Goal: Task Accomplishment & Management: Use online tool/utility

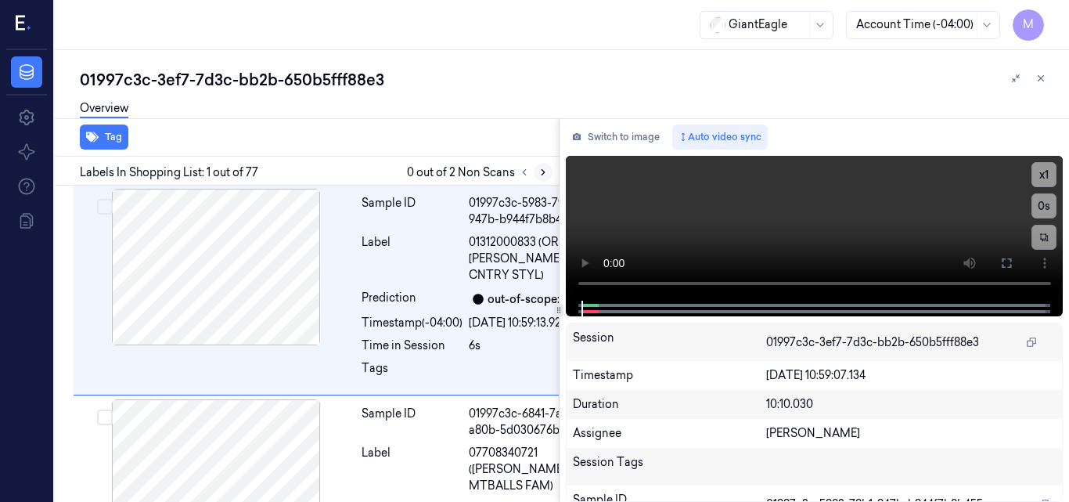
click at [541, 170] on icon at bounding box center [543, 172] width 11 height 11
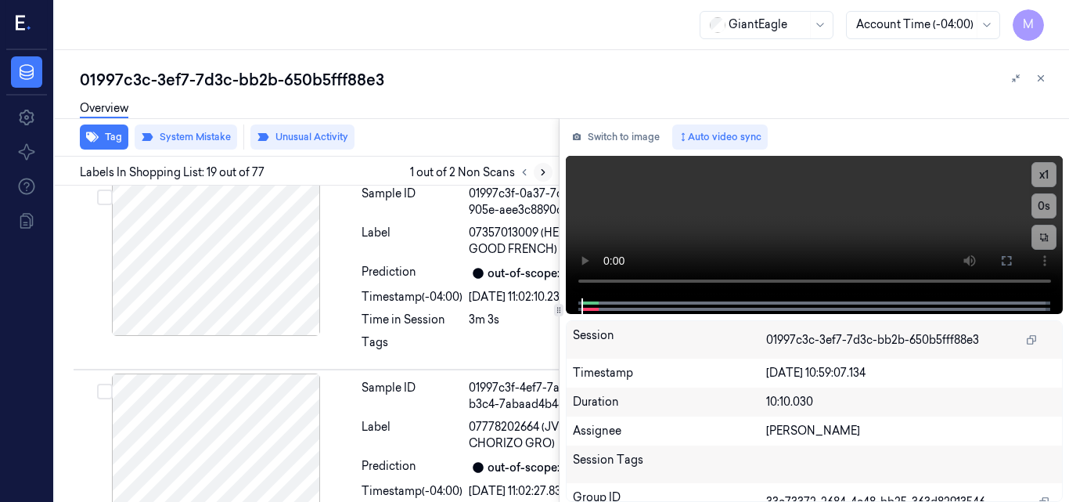
scroll to position [5188, 0]
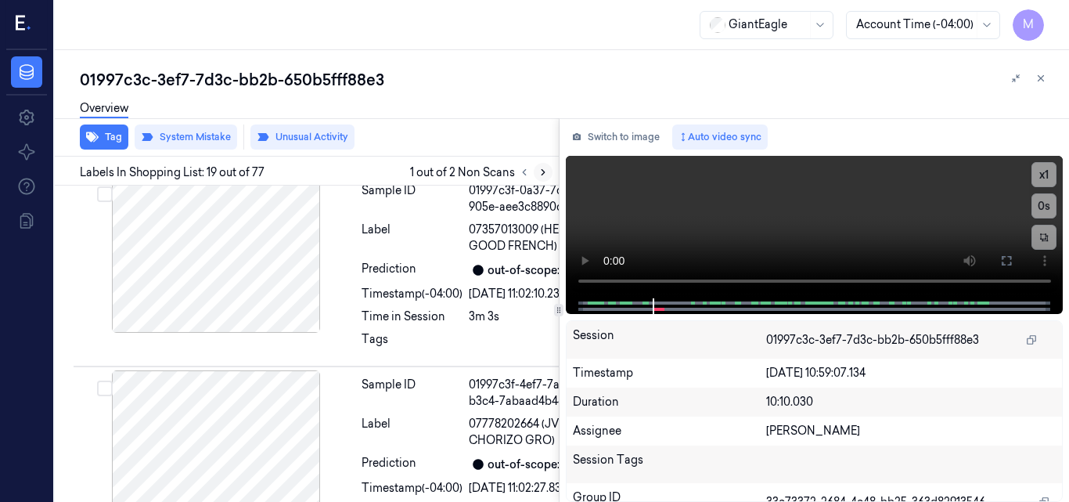
click at [546, 172] on icon at bounding box center [543, 172] width 11 height 11
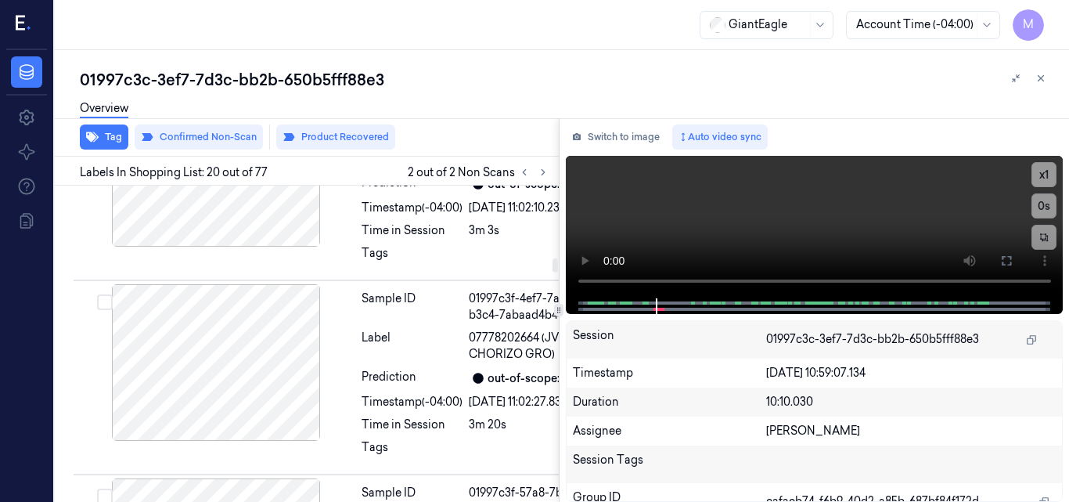
scroll to position [5196, 0]
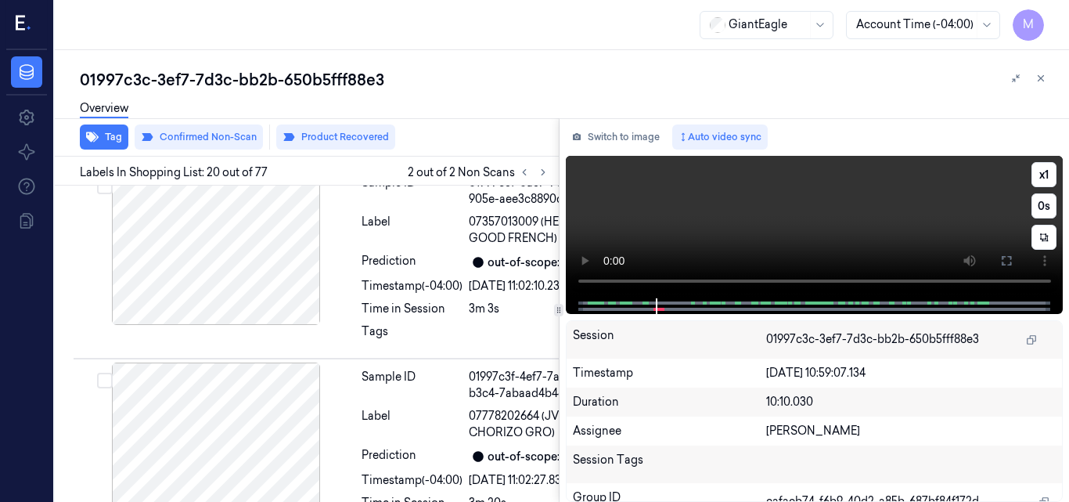
click at [812, 214] on video at bounding box center [815, 227] width 498 height 142
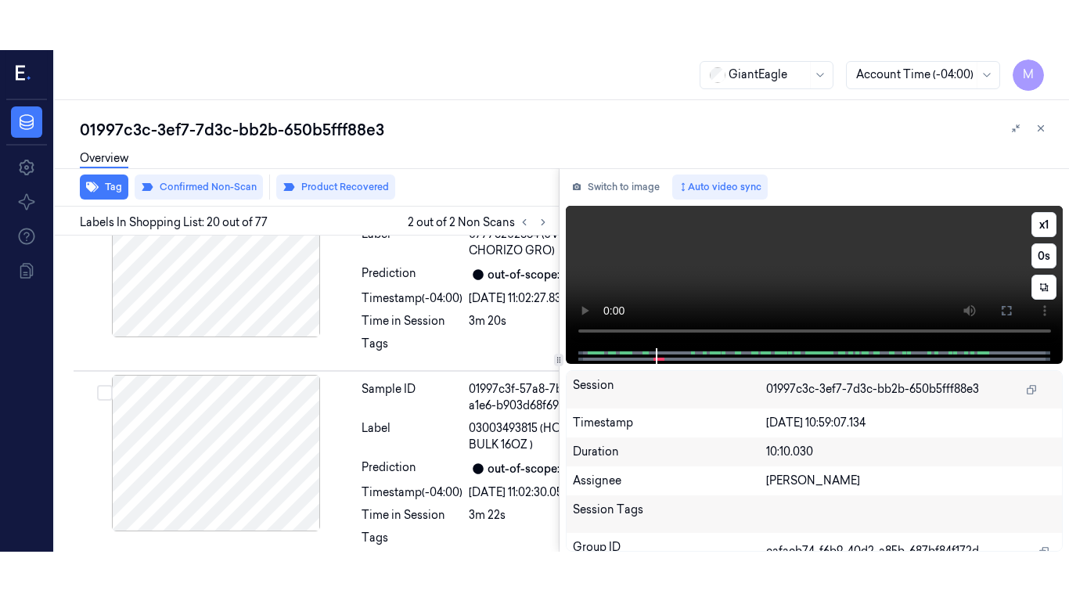
scroll to position [5430, 0]
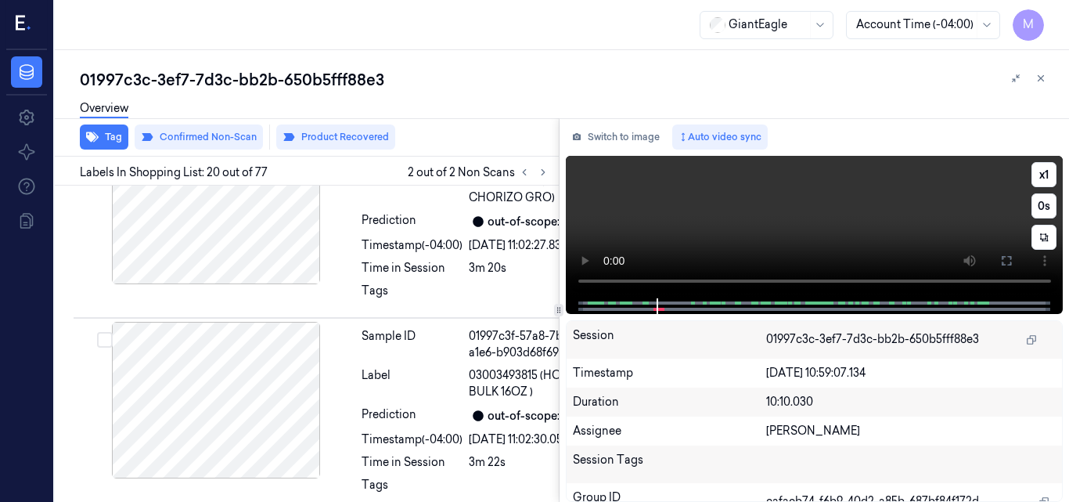
click at [838, 219] on video at bounding box center [815, 227] width 498 height 142
click at [1009, 263] on icon at bounding box center [1006, 260] width 13 height 13
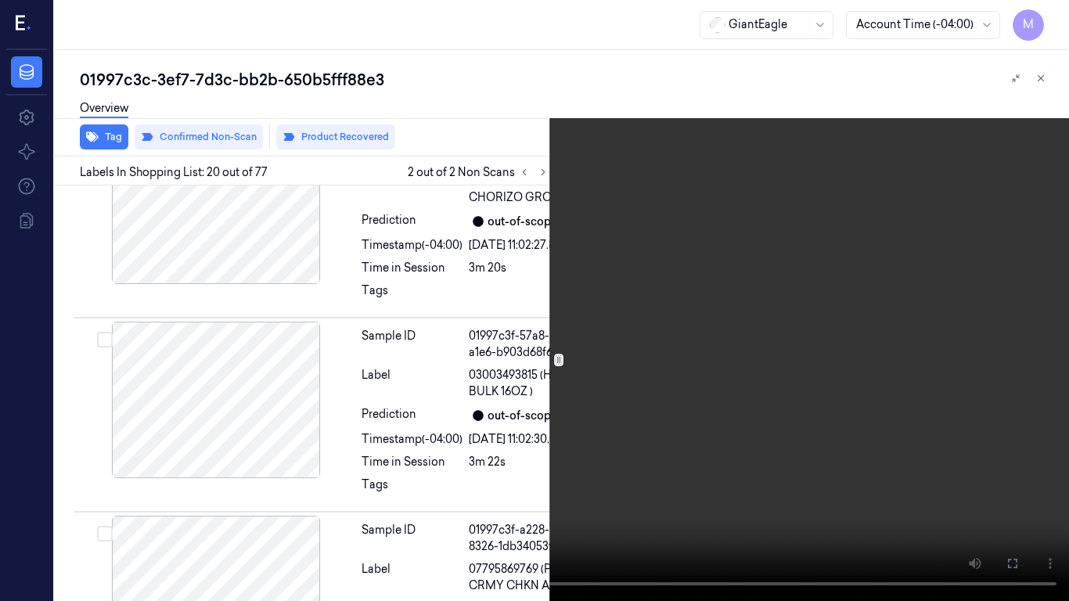
click at [682, 326] on video at bounding box center [534, 300] width 1069 height 601
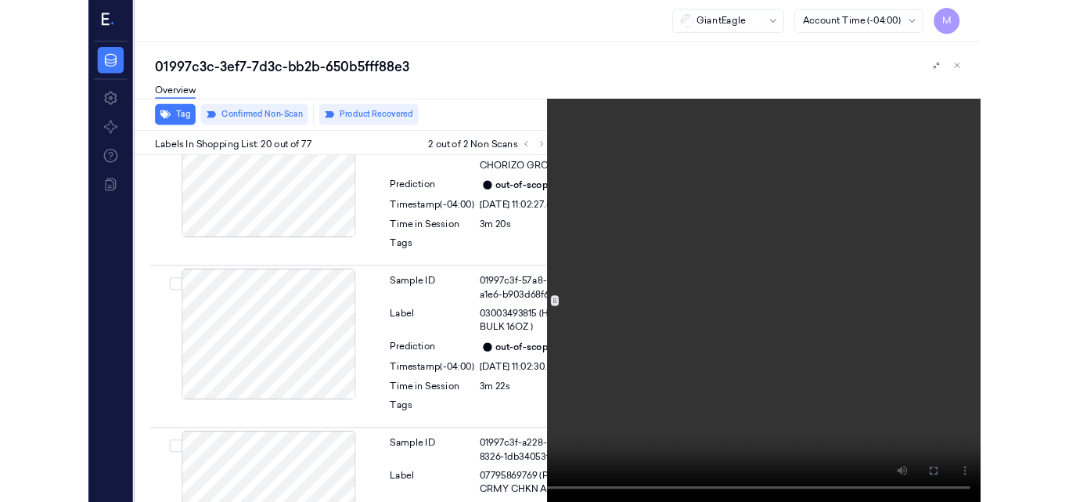
scroll to position [5372, 0]
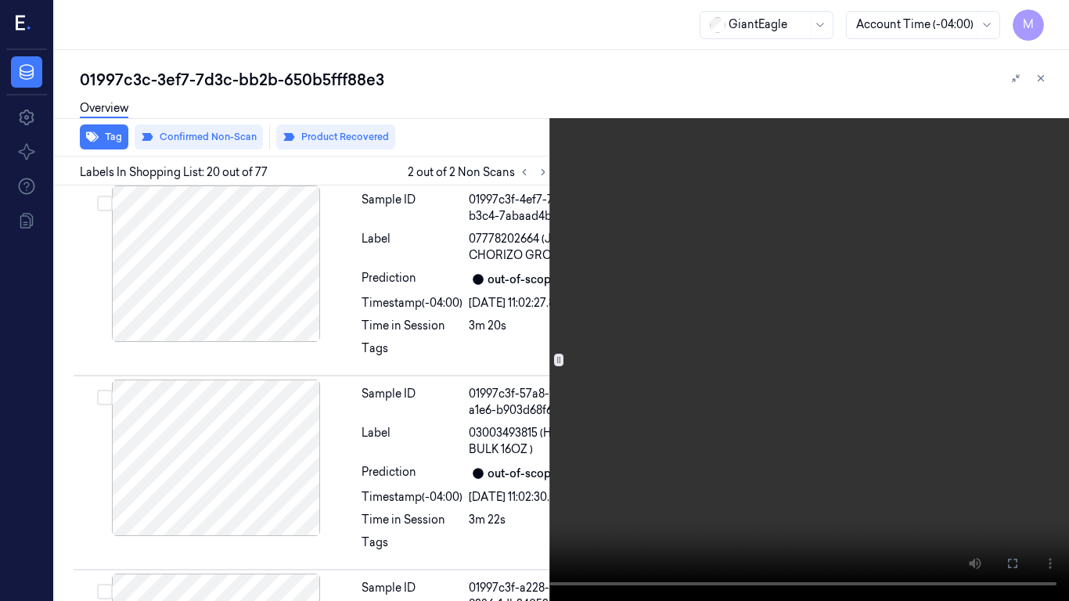
click at [687, 399] on video at bounding box center [534, 300] width 1069 height 601
click at [0, 0] on icon at bounding box center [0, 0] width 0 height 0
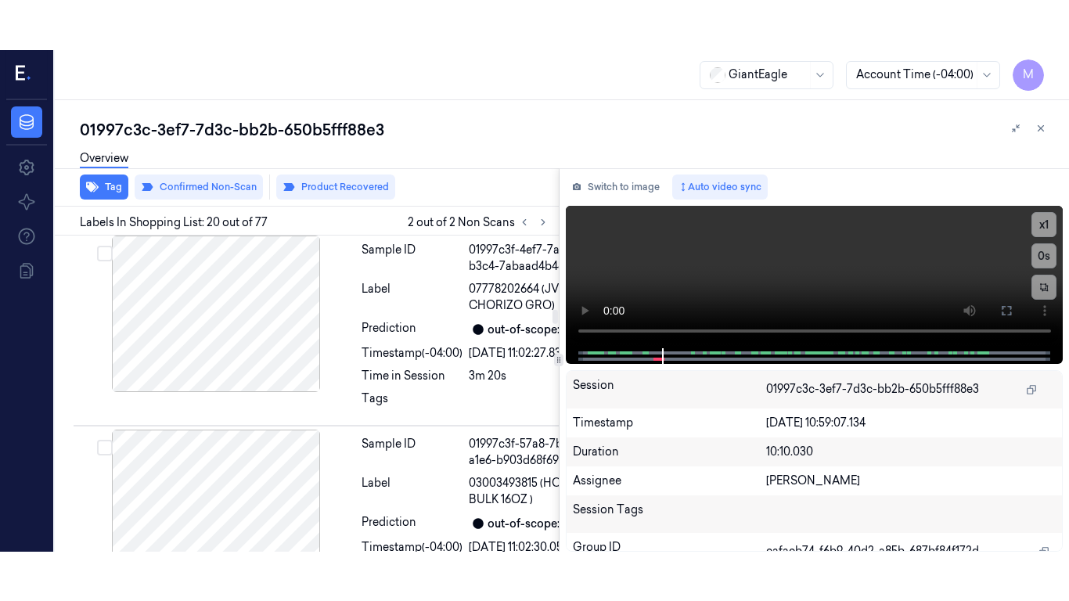
scroll to position [5423, 0]
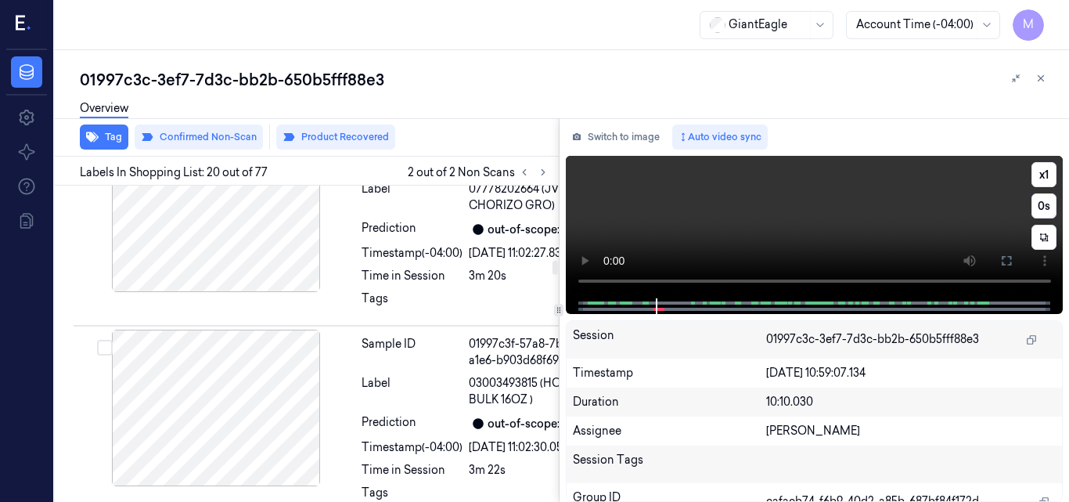
click at [868, 227] on video at bounding box center [815, 227] width 498 height 142
click at [1005, 259] on icon at bounding box center [1006, 260] width 13 height 13
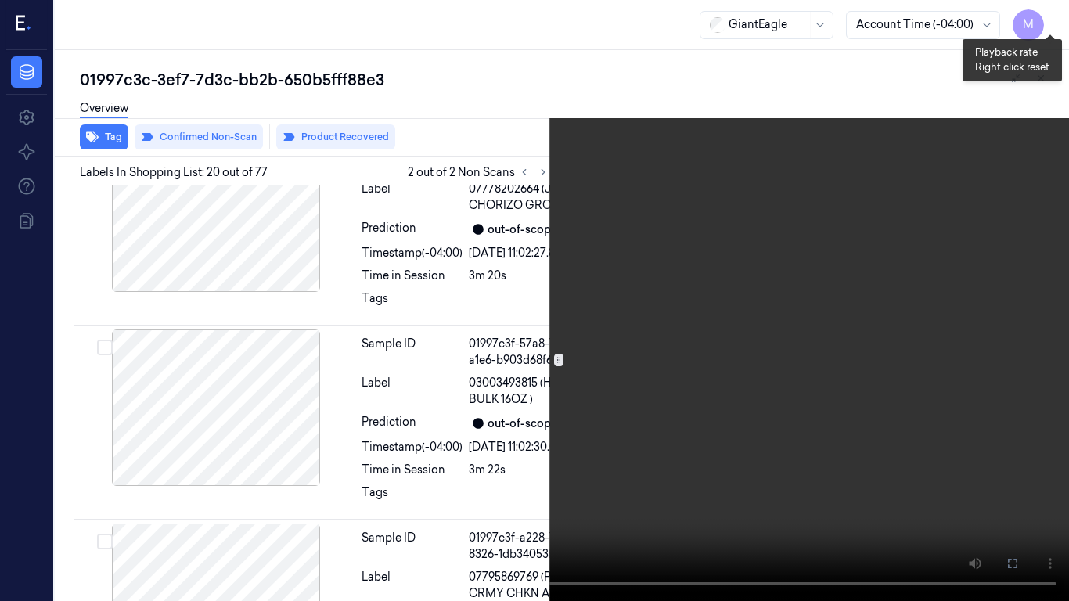
click at [1047, 22] on button "x 1" at bounding box center [1050, 18] width 25 height 25
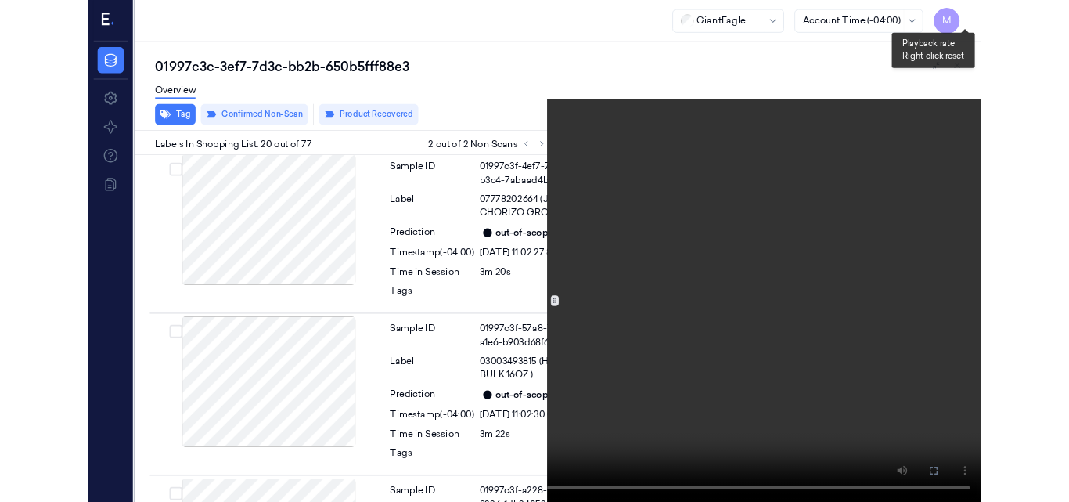
scroll to position [5372, 0]
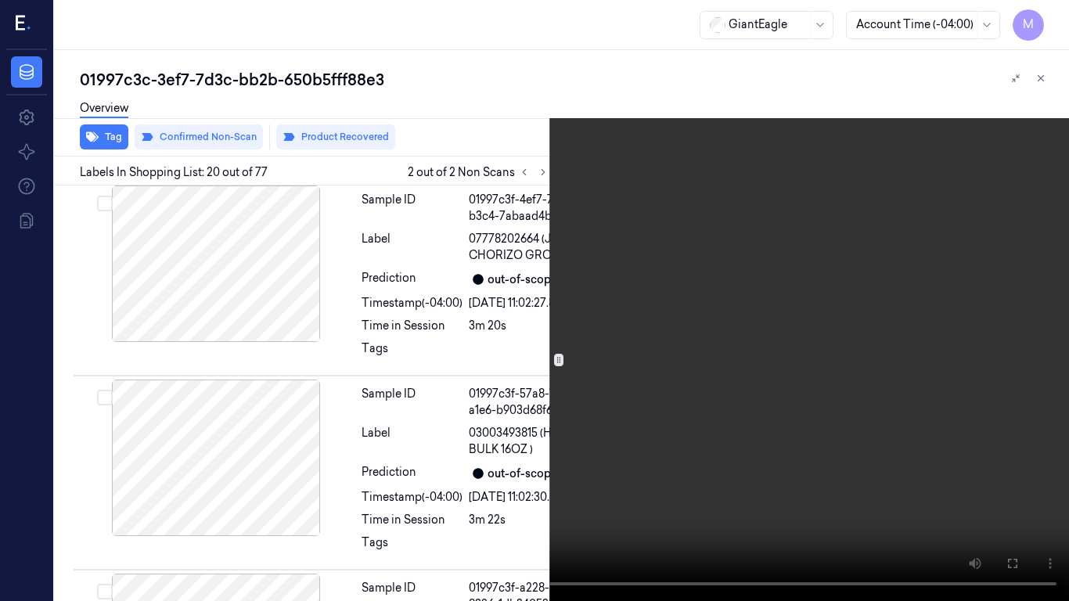
click at [659, 265] on video at bounding box center [534, 300] width 1069 height 601
click at [0, 0] on button at bounding box center [0, 0] width 0 height 0
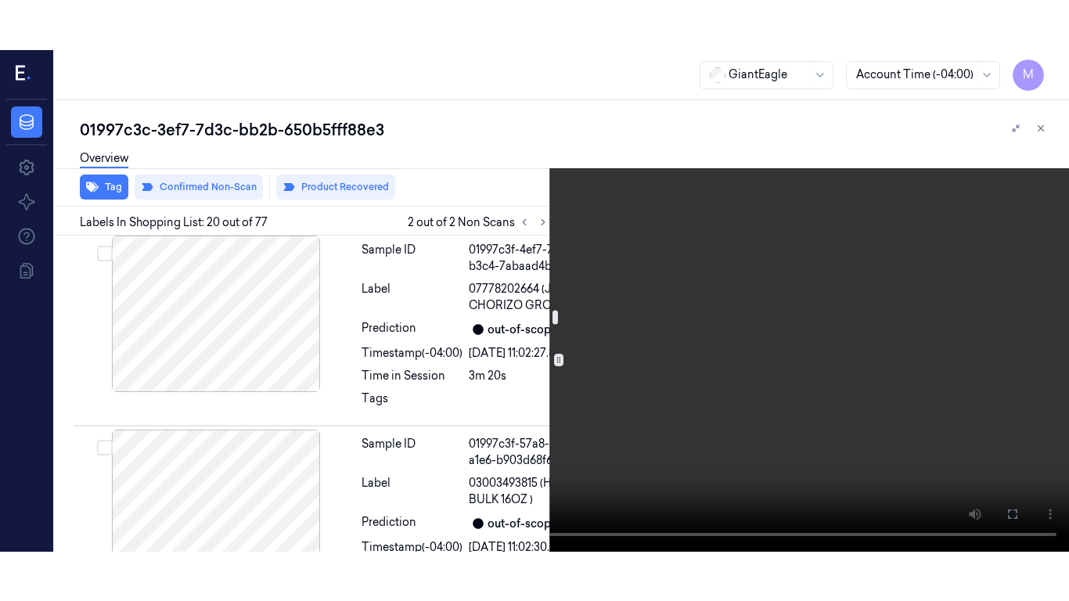
scroll to position [5423, 0]
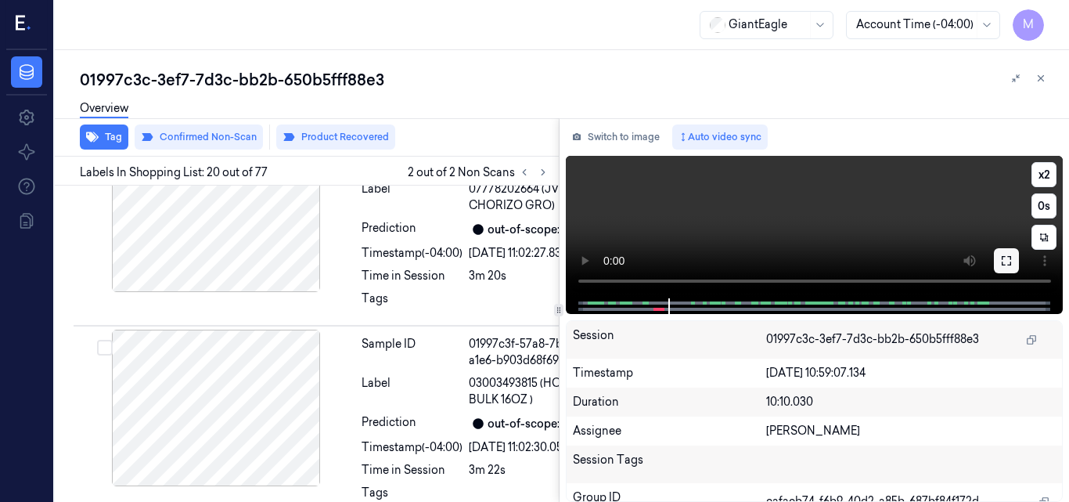
click at [1005, 257] on icon at bounding box center [1006, 260] width 13 height 13
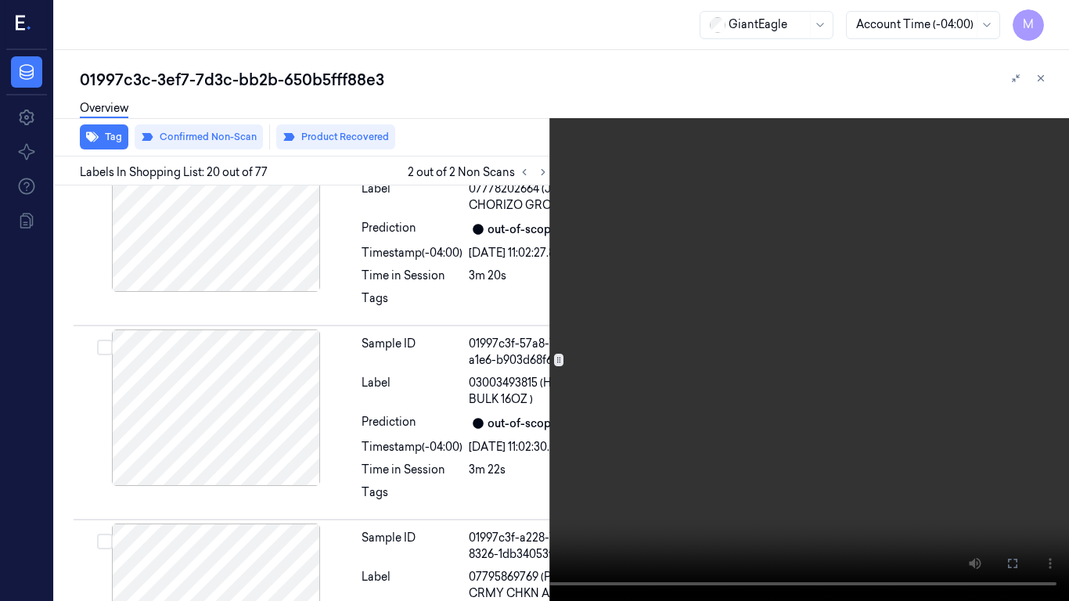
click at [752, 329] on video at bounding box center [534, 300] width 1069 height 601
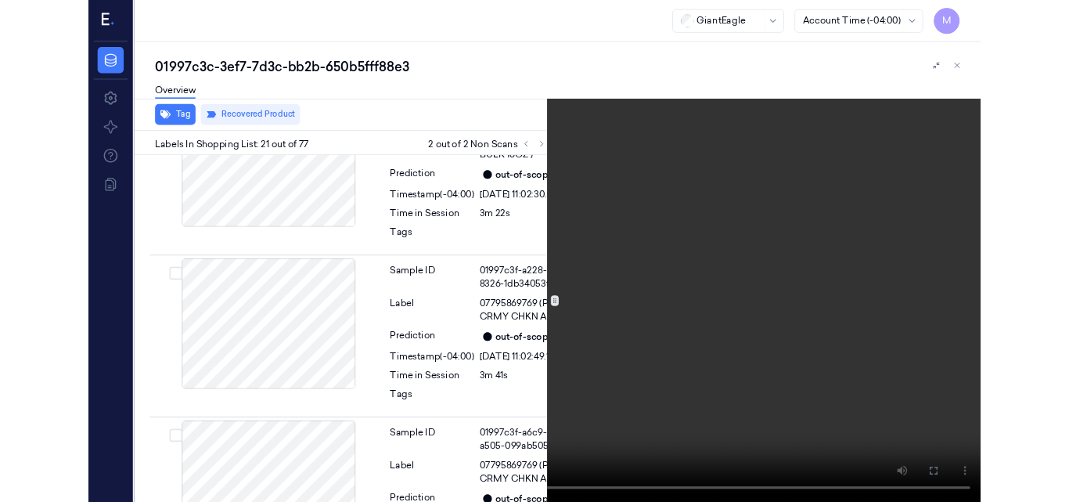
scroll to position [5648, 0]
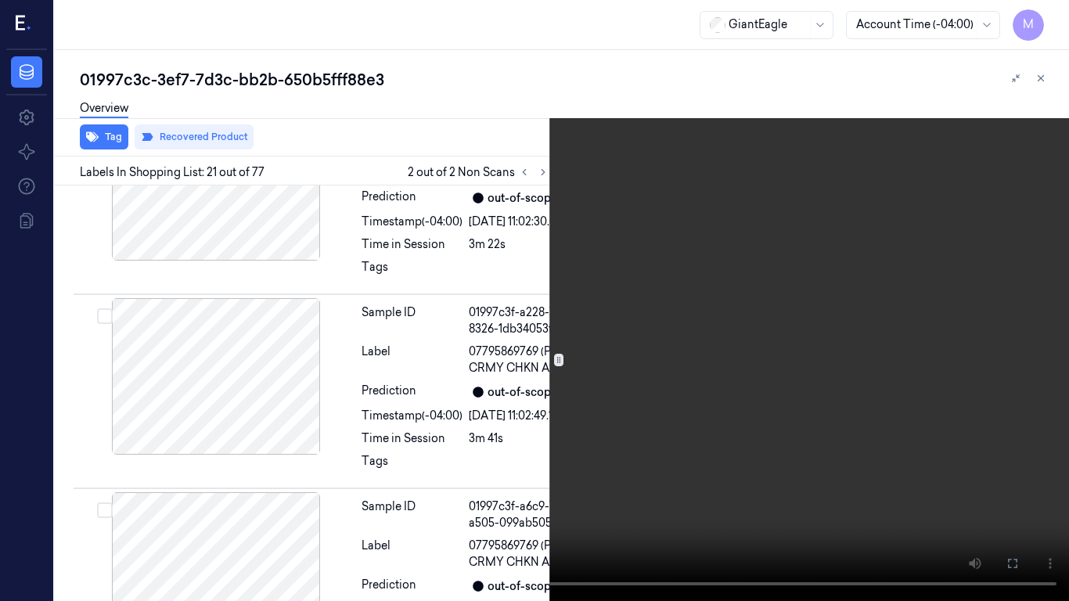
click at [599, 367] on video at bounding box center [534, 300] width 1069 height 601
click at [0, 0] on icon at bounding box center [0, 0] width 0 height 0
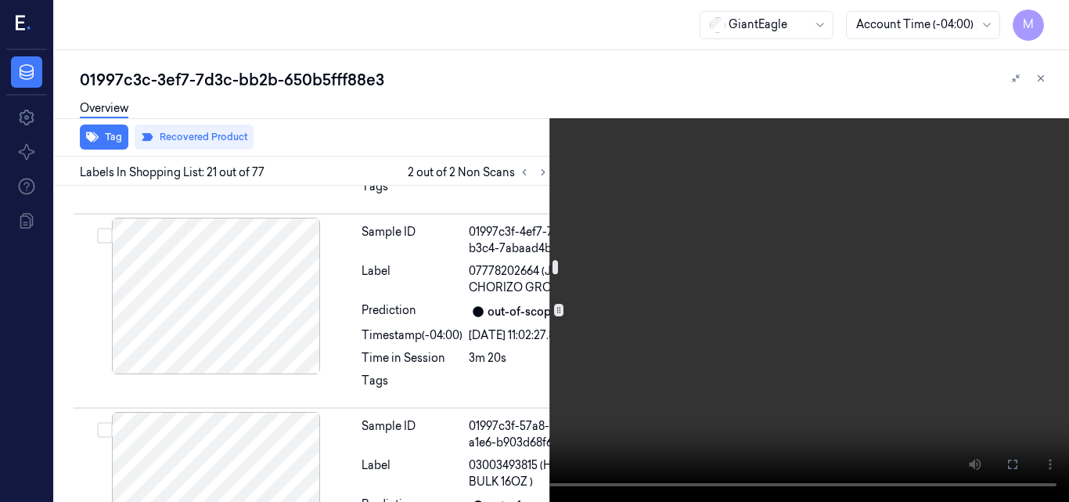
scroll to position [5257, 0]
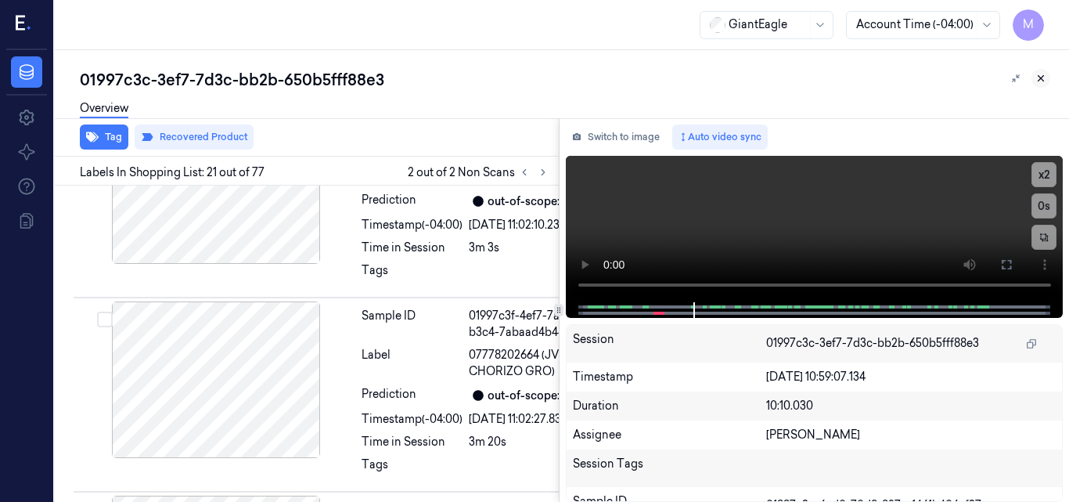
click at [1040, 77] on icon at bounding box center [1040, 78] width 11 height 11
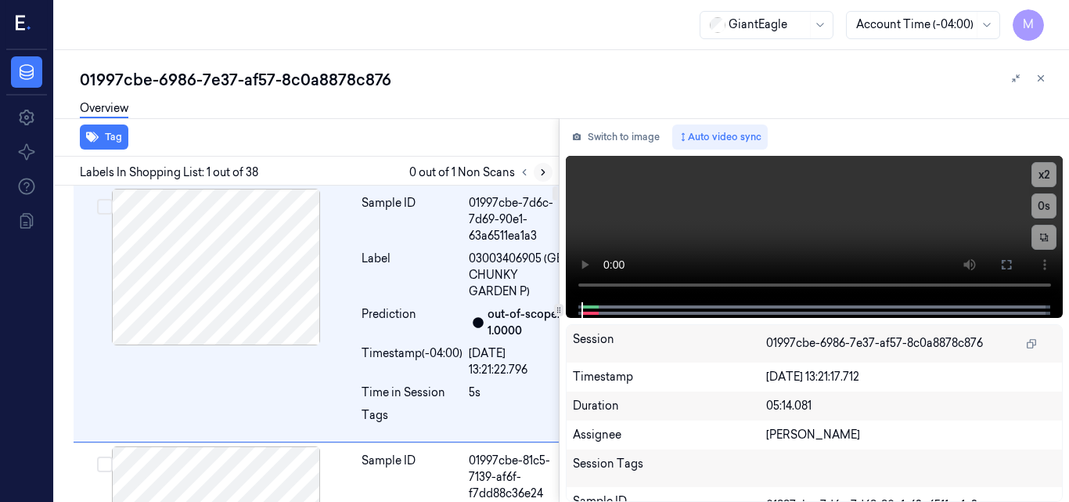
click at [541, 168] on icon at bounding box center [543, 172] width 11 height 11
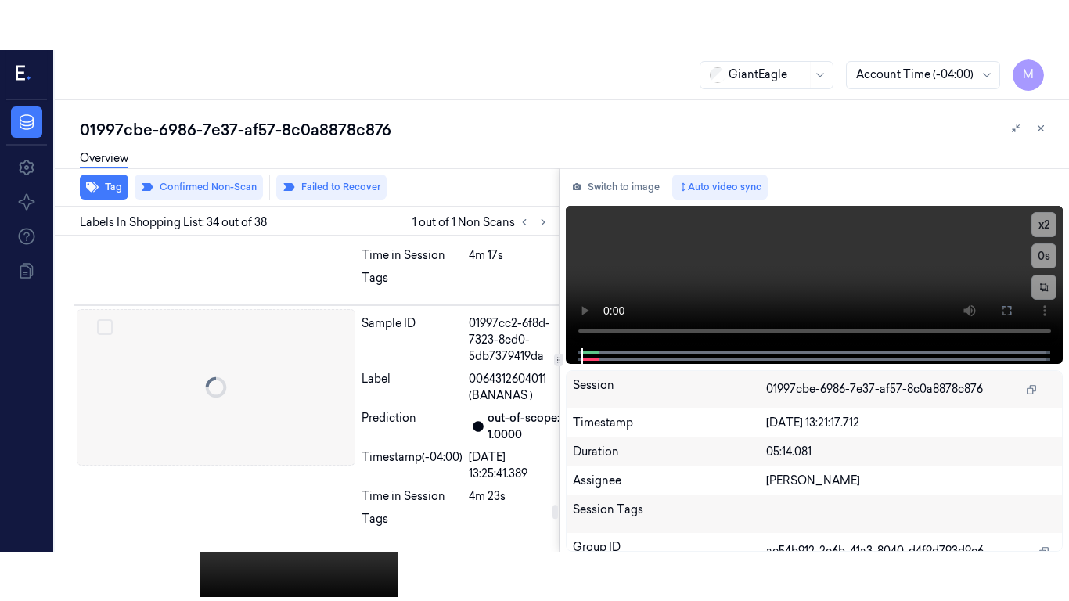
scroll to position [9641, 0]
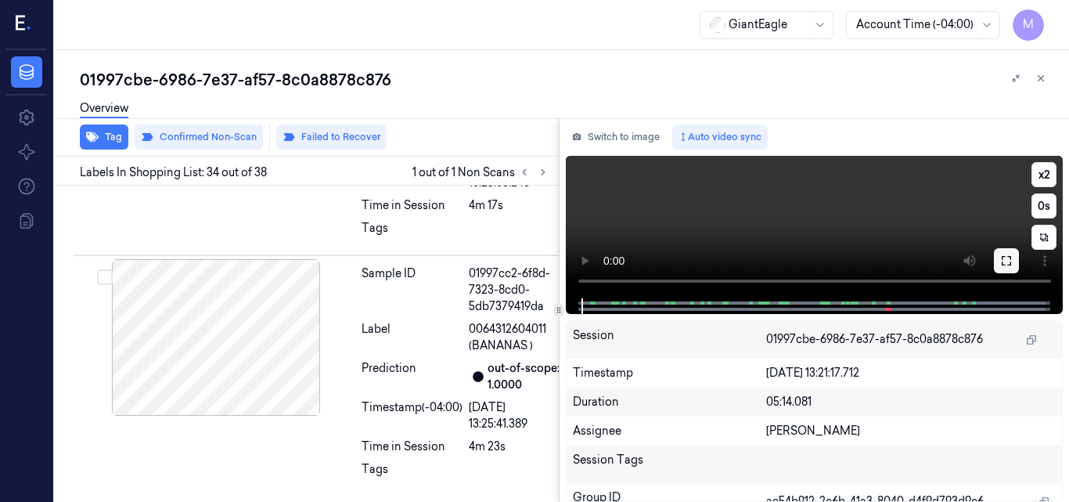
click at [1005, 262] on icon at bounding box center [1006, 260] width 13 height 13
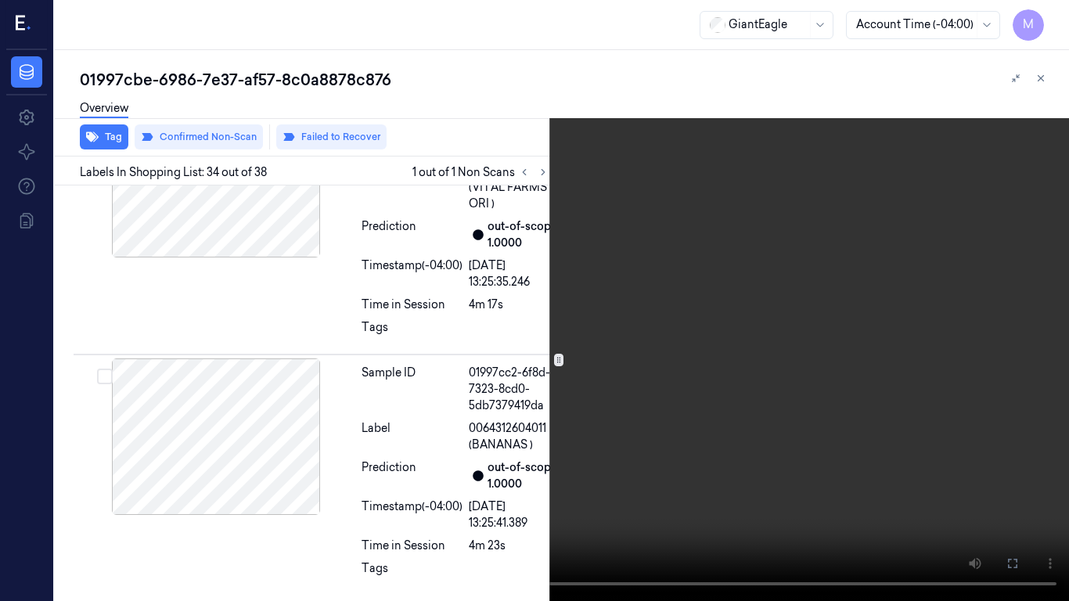
click at [606, 337] on video at bounding box center [534, 300] width 1069 height 601
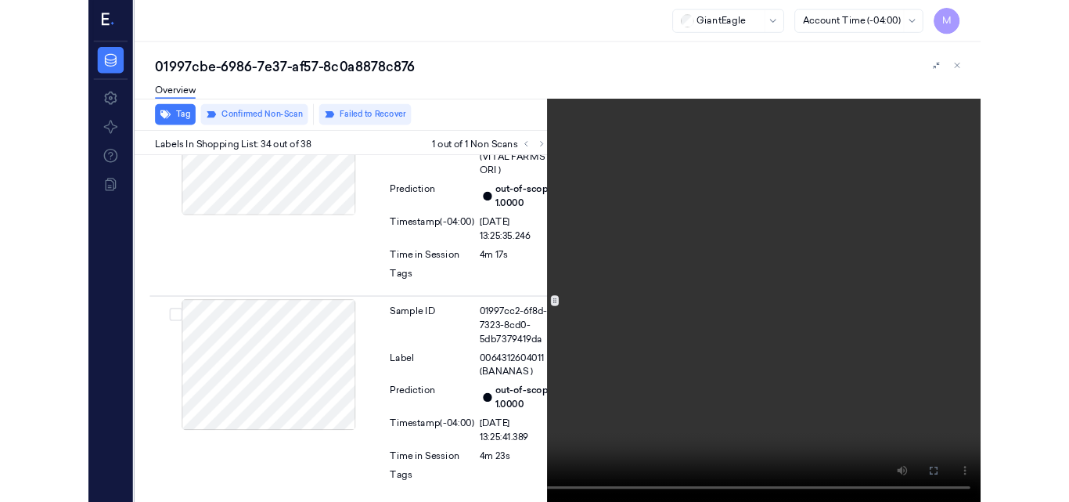
scroll to position [9592, 0]
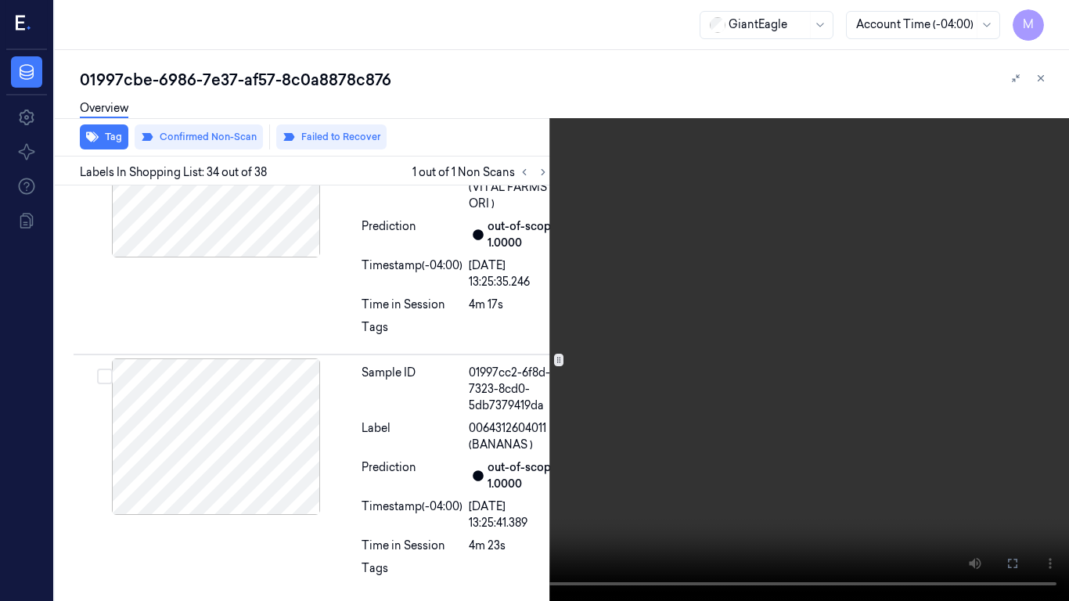
click at [0, 0] on icon at bounding box center [0, 0] width 0 height 0
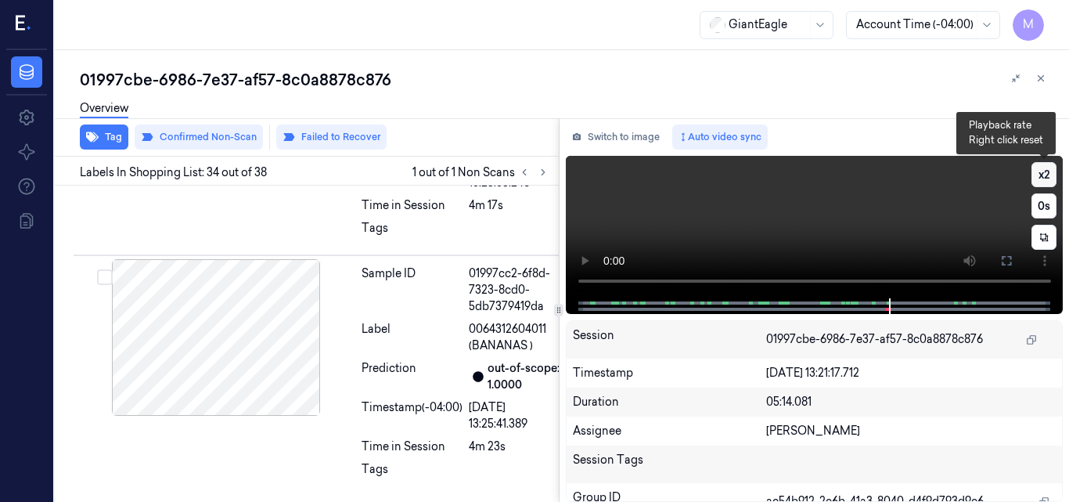
click at [1041, 171] on button "x 2" at bounding box center [1043, 174] width 25 height 25
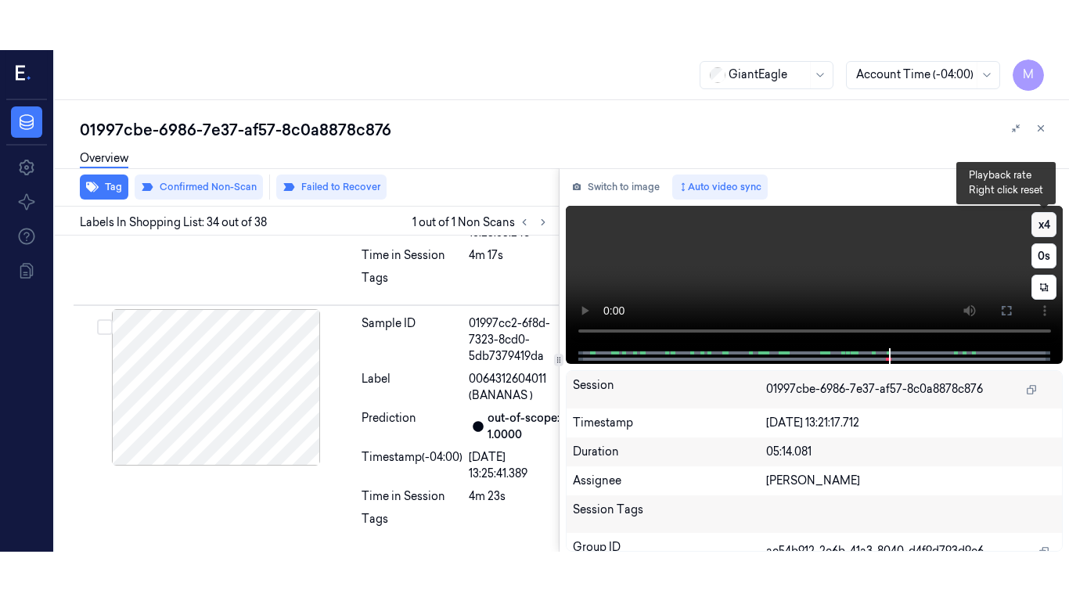
scroll to position [9641, 0]
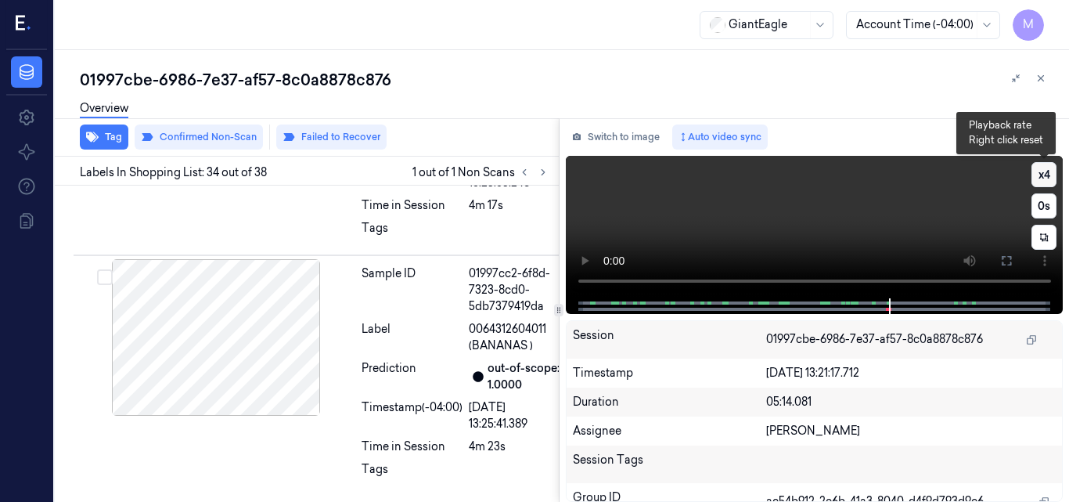
click at [1042, 174] on button "x 4" at bounding box center [1043, 174] width 25 height 25
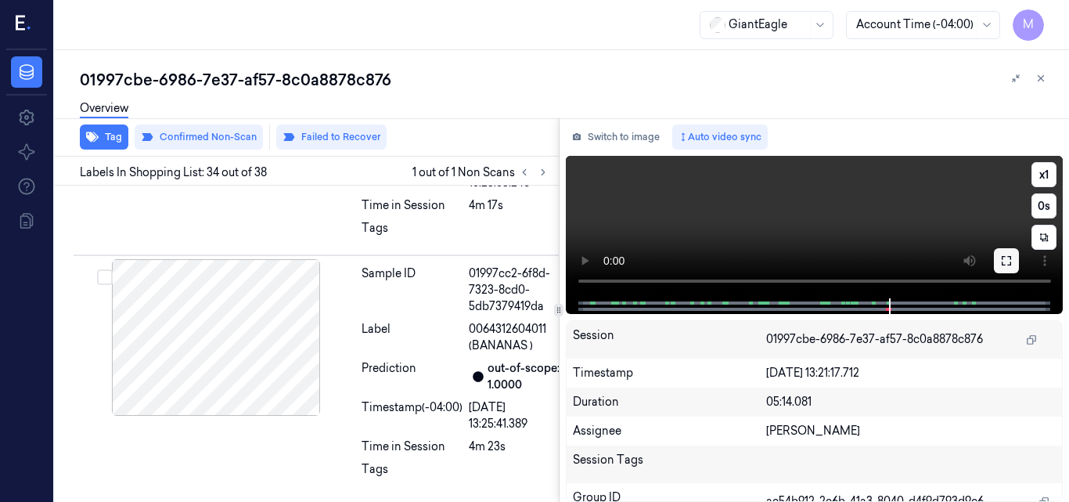
click at [1011, 264] on icon at bounding box center [1006, 260] width 9 height 9
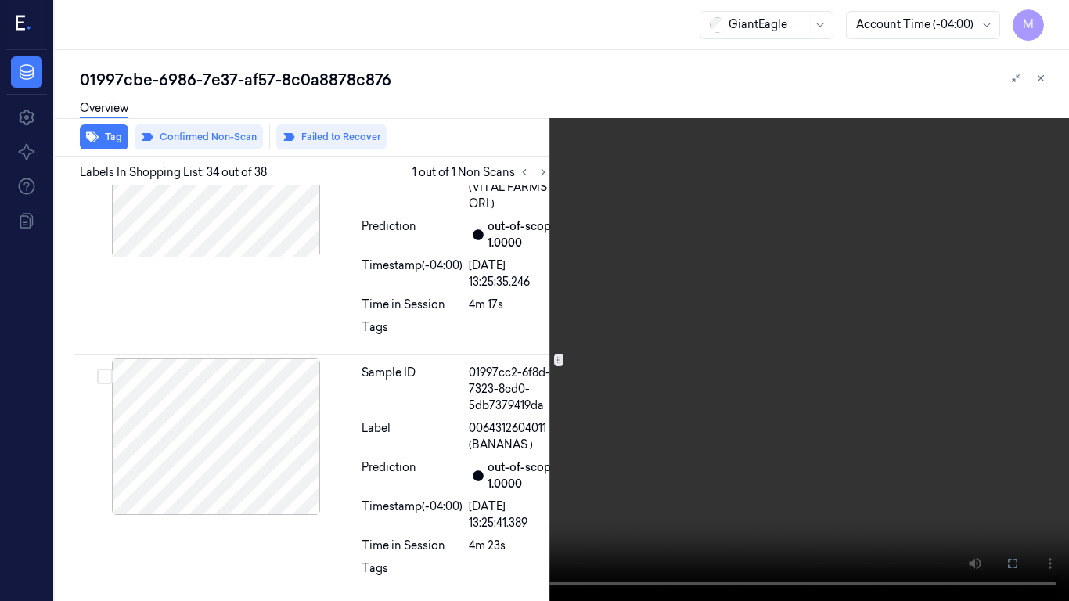
click at [703, 273] on video at bounding box center [534, 300] width 1069 height 601
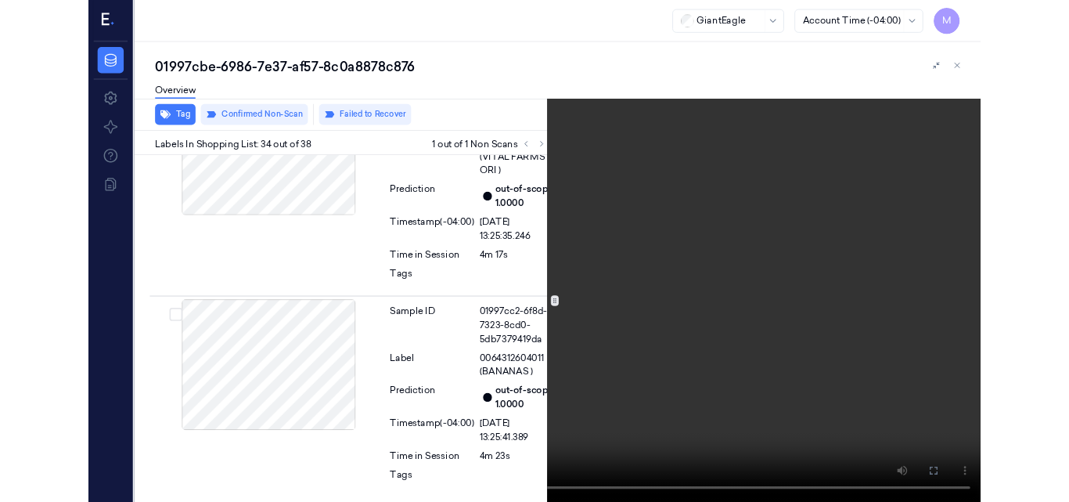
scroll to position [9592, 0]
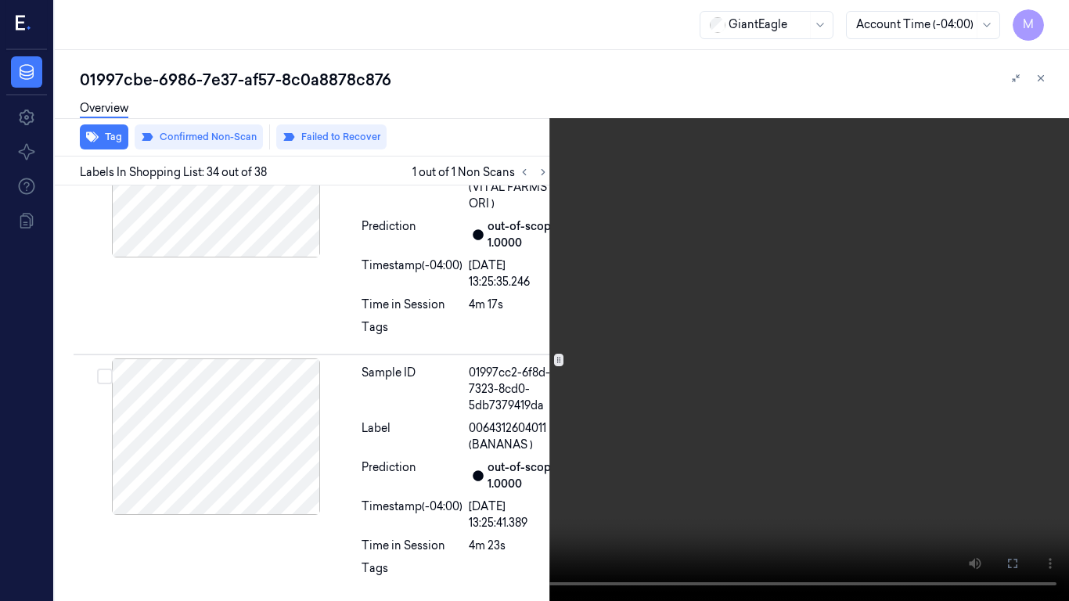
click at [549, 253] on video at bounding box center [534, 300] width 1069 height 601
click at [0, 0] on icon at bounding box center [0, 0] width 0 height 0
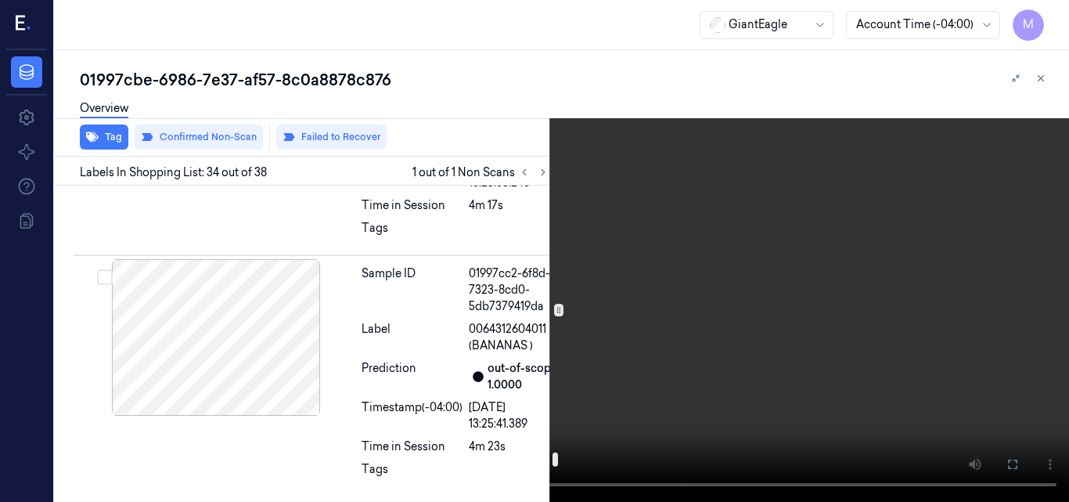
scroll to position [9513, 0]
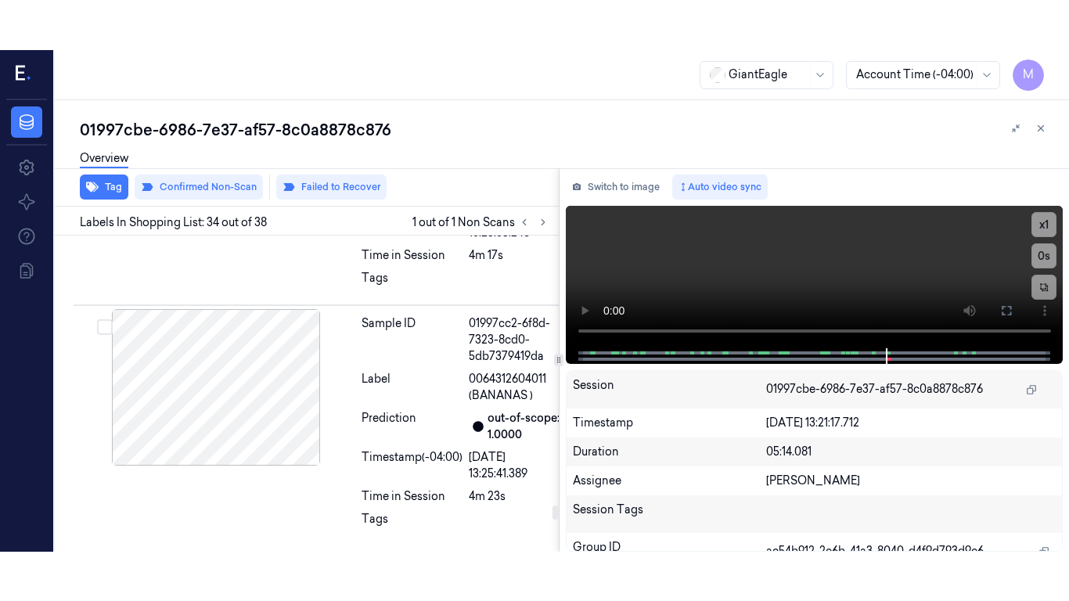
scroll to position [9641, 0]
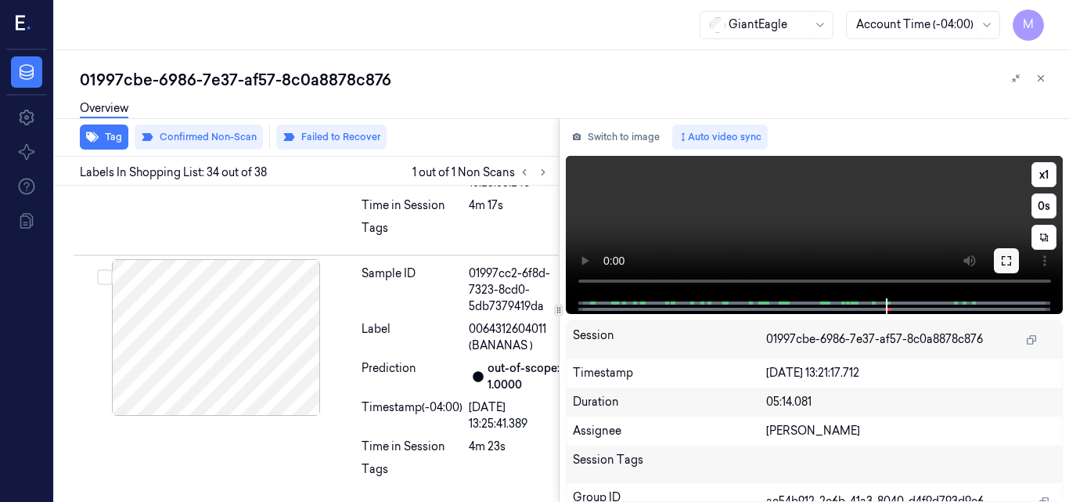
click at [1009, 261] on icon at bounding box center [1006, 260] width 13 height 13
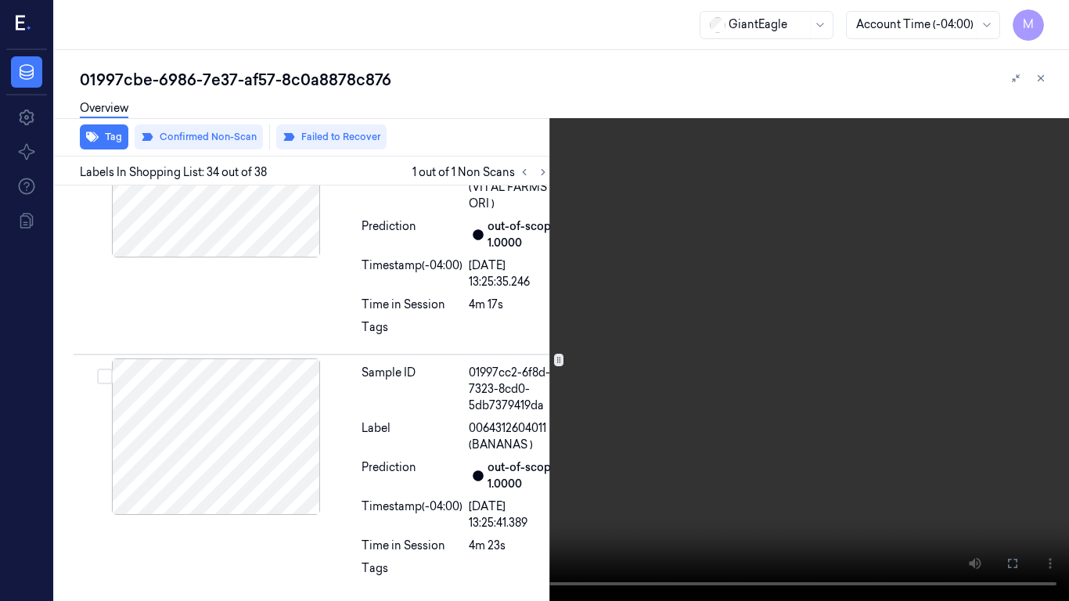
click at [595, 383] on video at bounding box center [534, 300] width 1069 height 601
click at [1054, 18] on button "x 1" at bounding box center [1050, 18] width 25 height 25
click at [666, 279] on video at bounding box center [534, 300] width 1069 height 601
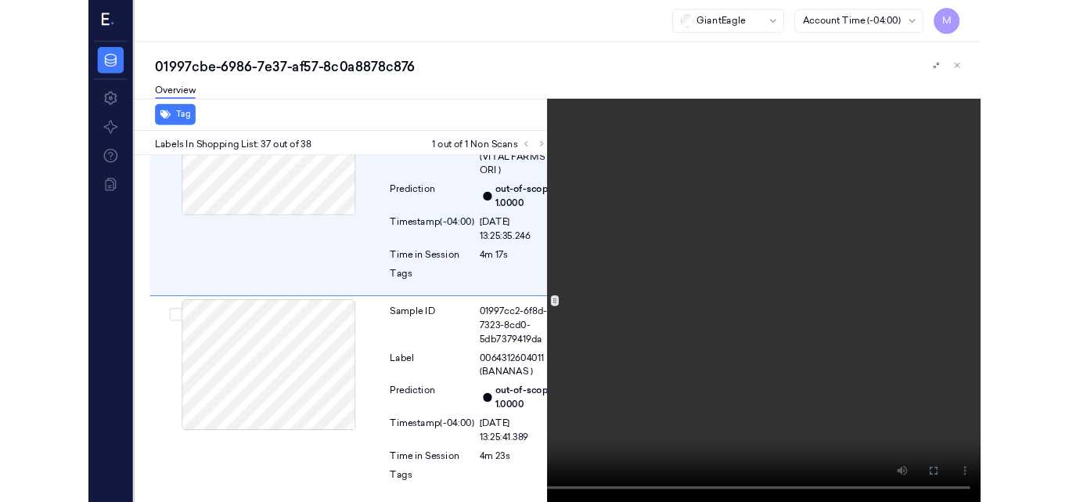
scroll to position [10438, 0]
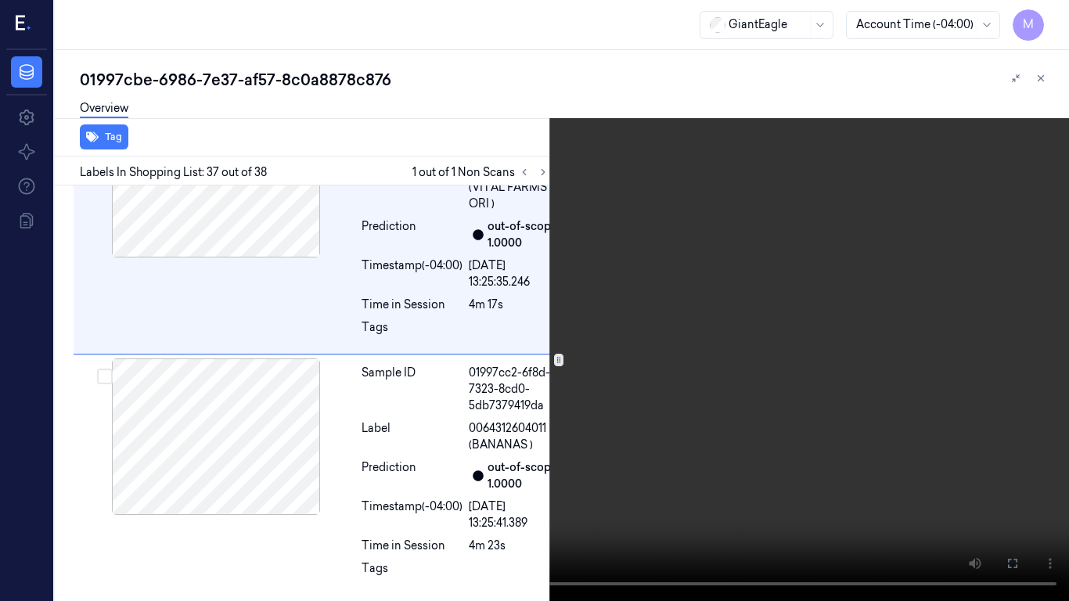
click at [0, 0] on icon at bounding box center [0, 0] width 0 height 0
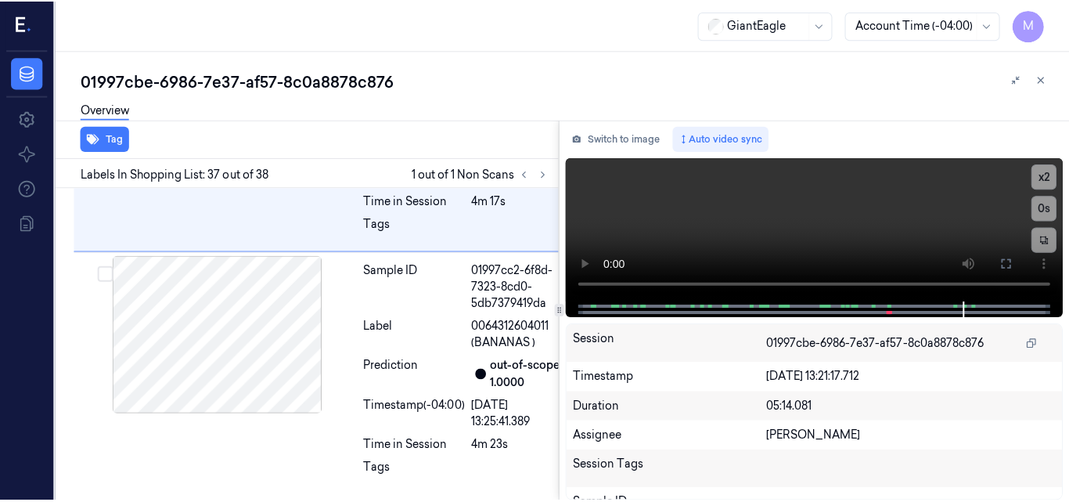
scroll to position [9734, 0]
